Goal: Task Accomplishment & Management: Manage account settings

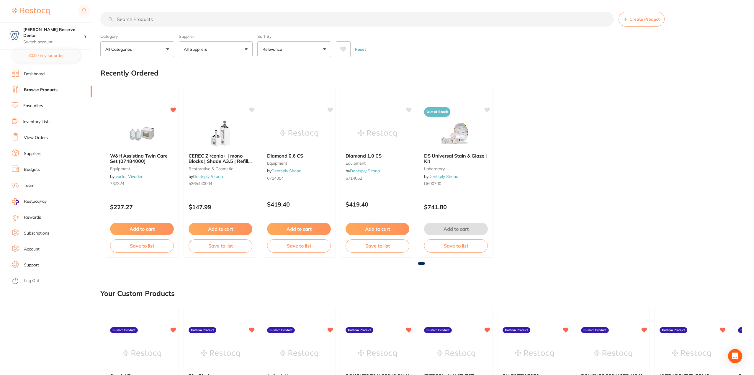
click at [243, 51] on button "All Suppliers" at bounding box center [216, 49] width 74 height 16
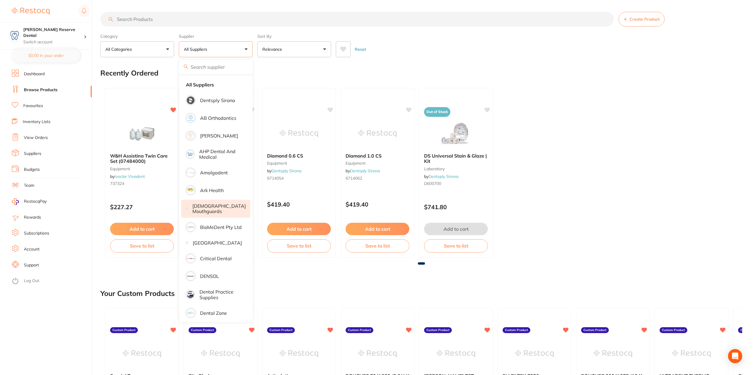
click at [218, 209] on p "[DEMOGRAPHIC_DATA] Mouthguards" at bounding box center [218, 208] width 53 height 11
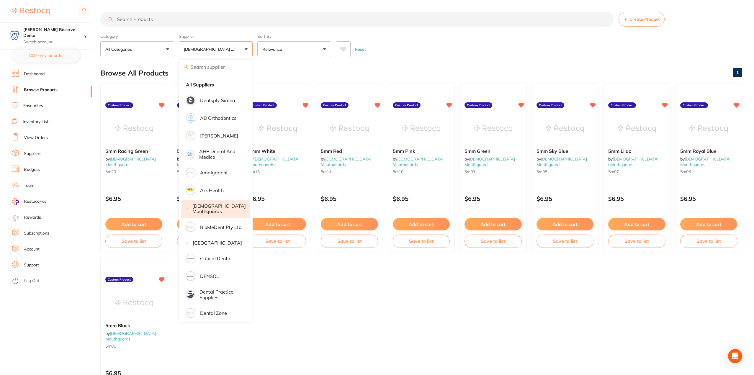
click at [390, 302] on ul "5mm Racing Green by Australian Mouthguards 5m20 Custom Product $6.95 Add to car…" at bounding box center [421, 255] width 642 height 344
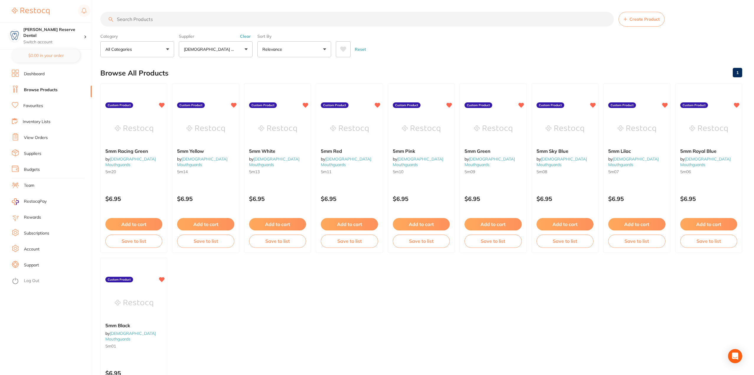
click at [231, 19] on input "search" at bounding box center [356, 19] width 513 height 15
type input "5mm lavender"
click at [40, 72] on link "Dashboard" at bounding box center [34, 74] width 21 height 6
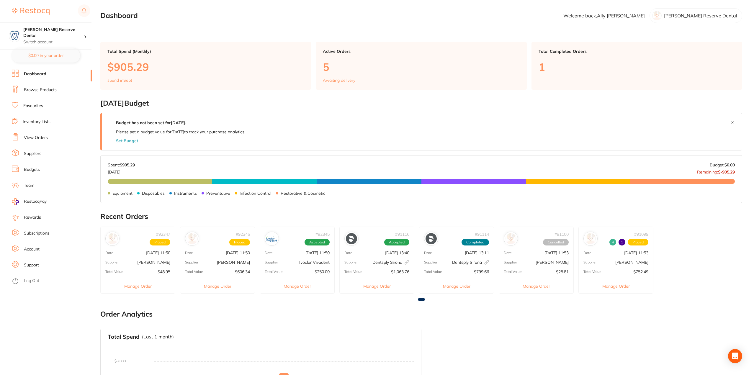
click at [32, 94] on li "Browse Products" at bounding box center [52, 90] width 80 height 9
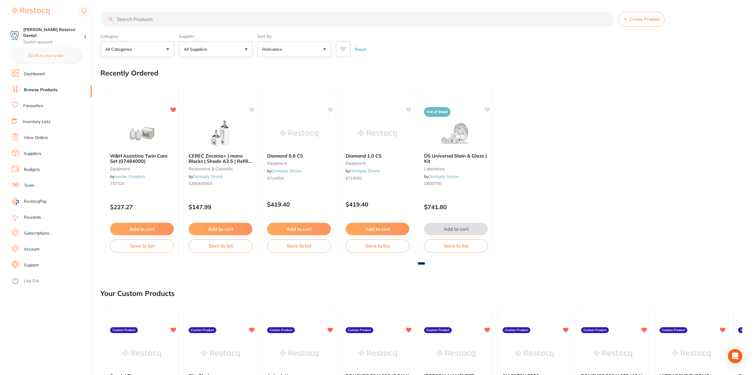
click at [239, 52] on button "All Suppliers" at bounding box center [216, 49] width 74 height 16
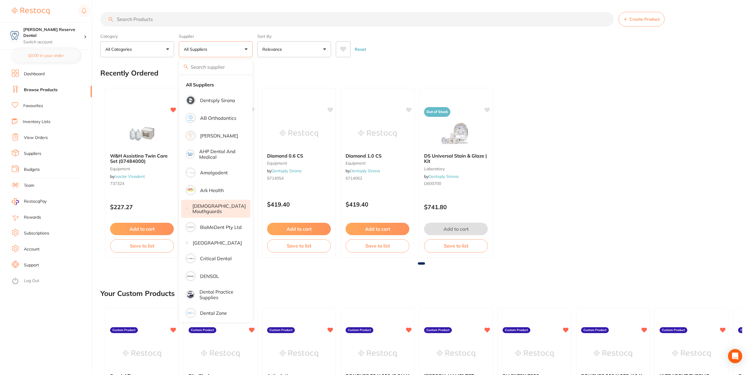
click at [207, 209] on p "[DEMOGRAPHIC_DATA] Mouthguards" at bounding box center [218, 208] width 53 height 11
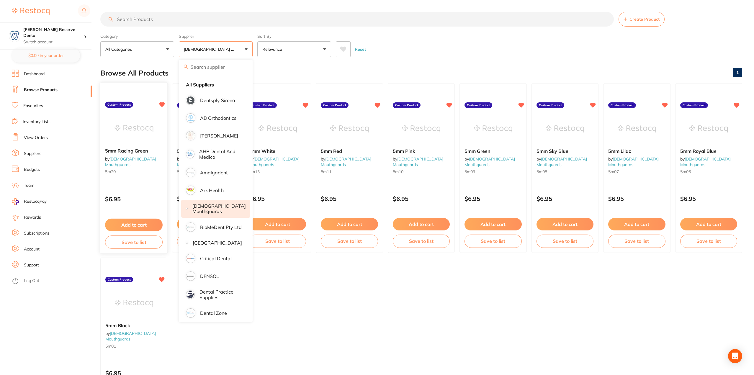
click at [143, 157] on link "[DEMOGRAPHIC_DATA] Mouthguards" at bounding box center [130, 161] width 51 height 11
click at [318, 366] on ul "5mm Racing Green by Australian Mouthguards 5m20 Custom Product $6.95 Add to car…" at bounding box center [421, 255] width 642 height 344
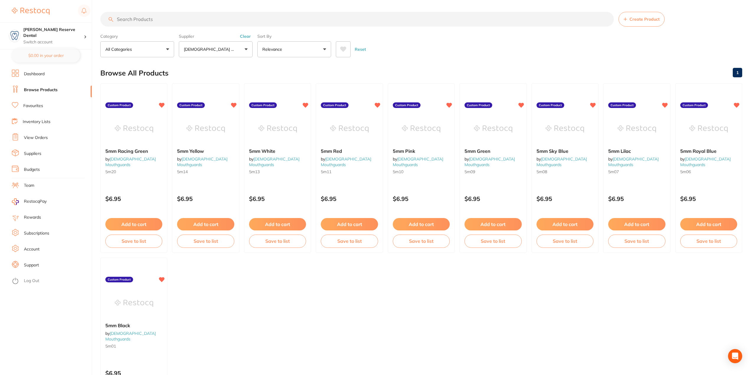
click at [329, 304] on ul "5mm Racing Green by Australian Mouthguards 5m20 Custom Product $6.95 Add to car…" at bounding box center [421, 255] width 642 height 344
click at [161, 19] on input "search" at bounding box center [356, 19] width 513 height 15
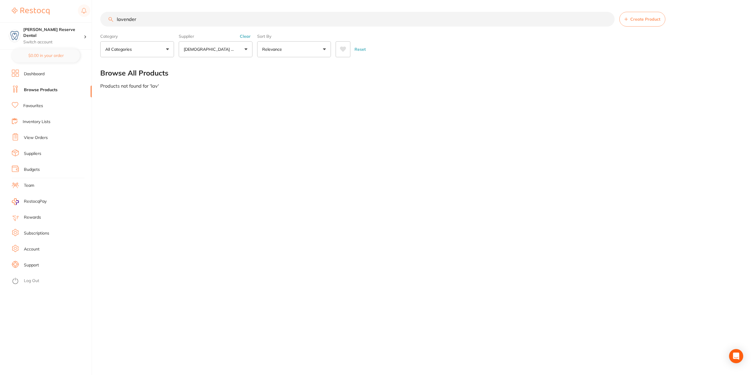
type input "lavender"
click at [733, 359] on icon "Open Intercom Messenger" at bounding box center [737, 356] width 8 height 8
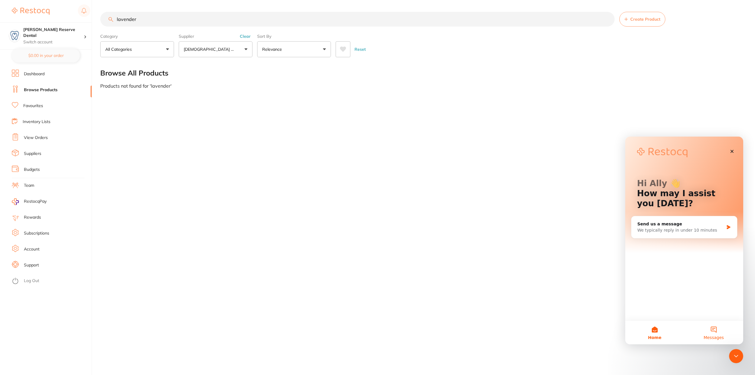
click at [715, 331] on button "Messages" at bounding box center [714, 333] width 59 height 24
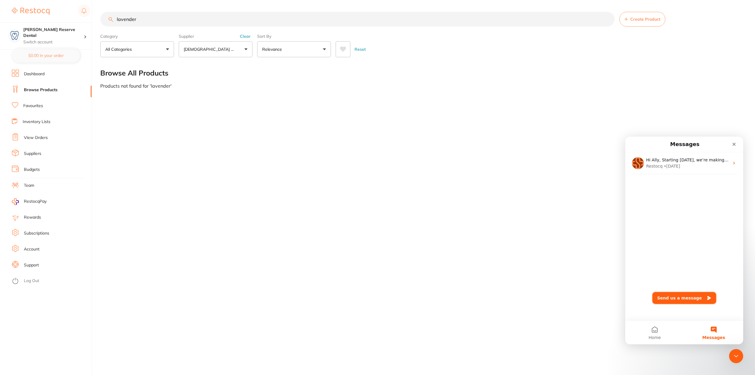
click at [677, 299] on button "Send us a message" at bounding box center [685, 298] width 64 height 12
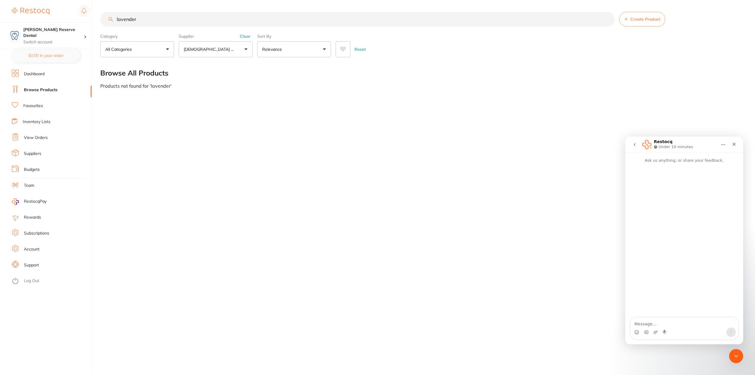
click at [676, 322] on textarea "Message…" at bounding box center [685, 322] width 108 height 10
type textarea "if i can't find the colour i want in autsrlian mouthguards can you guys find it…"
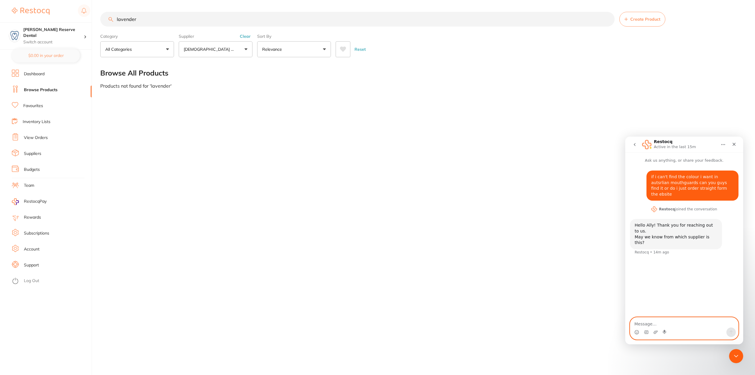
click at [666, 323] on textarea "Message…" at bounding box center [685, 322] width 108 height 10
type textarea "australian mouthguards i need to order 5mm Lavender #24"
click at [731, 330] on icon "Send a message…" at bounding box center [731, 332] width 5 height 5
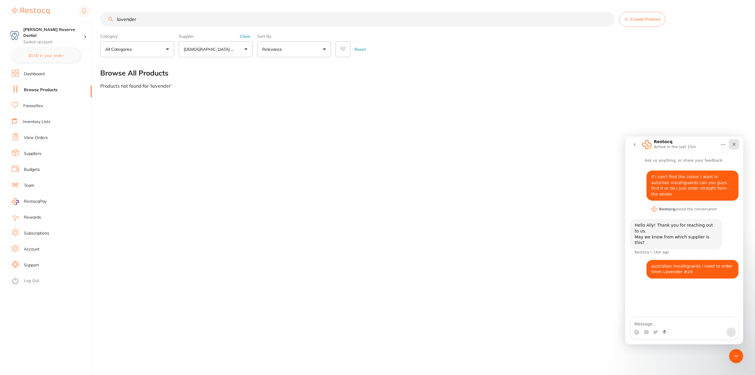
click at [733, 145] on icon "Close" at bounding box center [734, 144] width 5 height 5
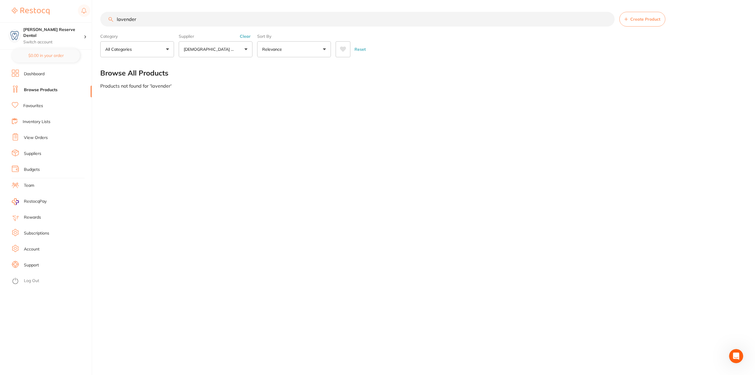
click at [50, 70] on li "Dashboard" at bounding box center [52, 74] width 80 height 9
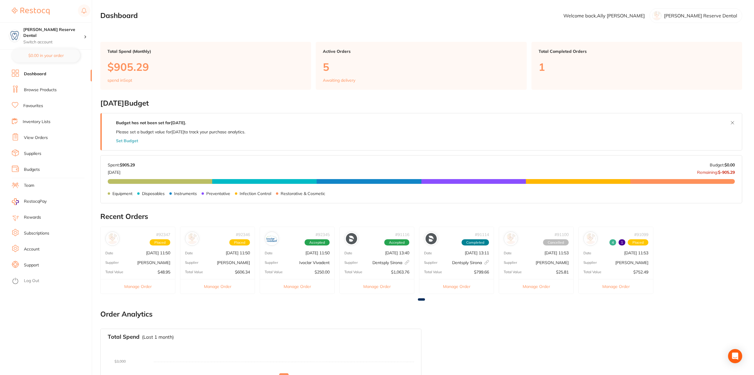
click at [35, 135] on link "View Orders" at bounding box center [36, 138] width 24 height 6
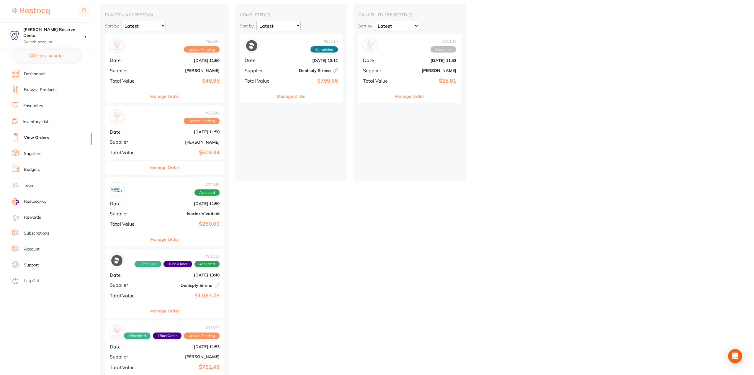
scroll to position [42, 0]
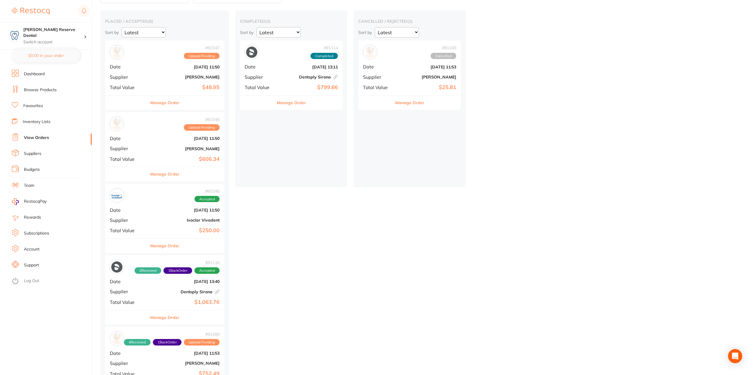
click at [177, 245] on button "Manage Order" at bounding box center [164, 246] width 29 height 14
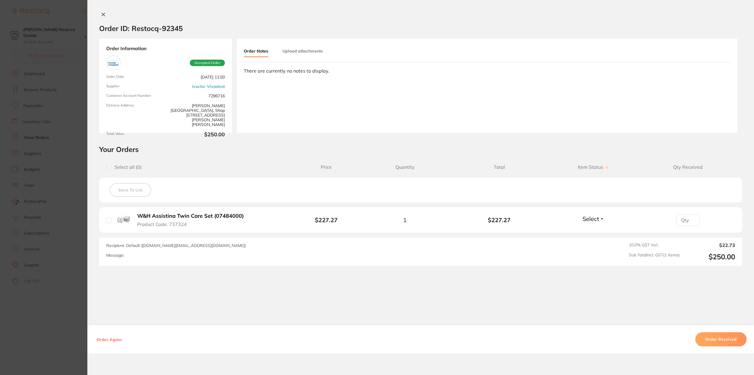
click at [598, 217] on button "Select" at bounding box center [593, 218] width 25 height 7
click at [594, 232] on span "Received" at bounding box center [593, 231] width 15 height 4
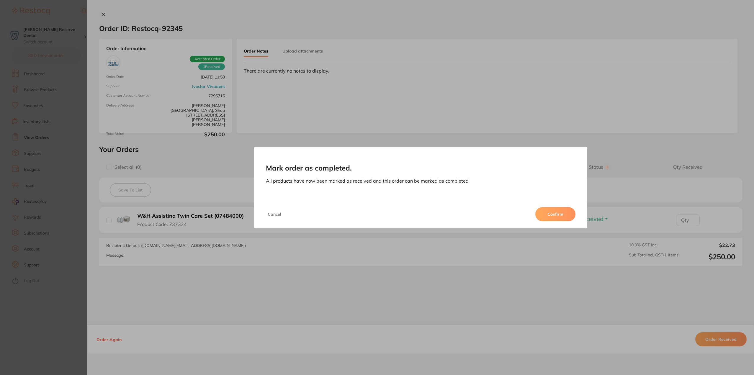
click at [562, 211] on button "Confirm" at bounding box center [555, 214] width 40 height 14
